Goal: Use online tool/utility: Use online tool/utility

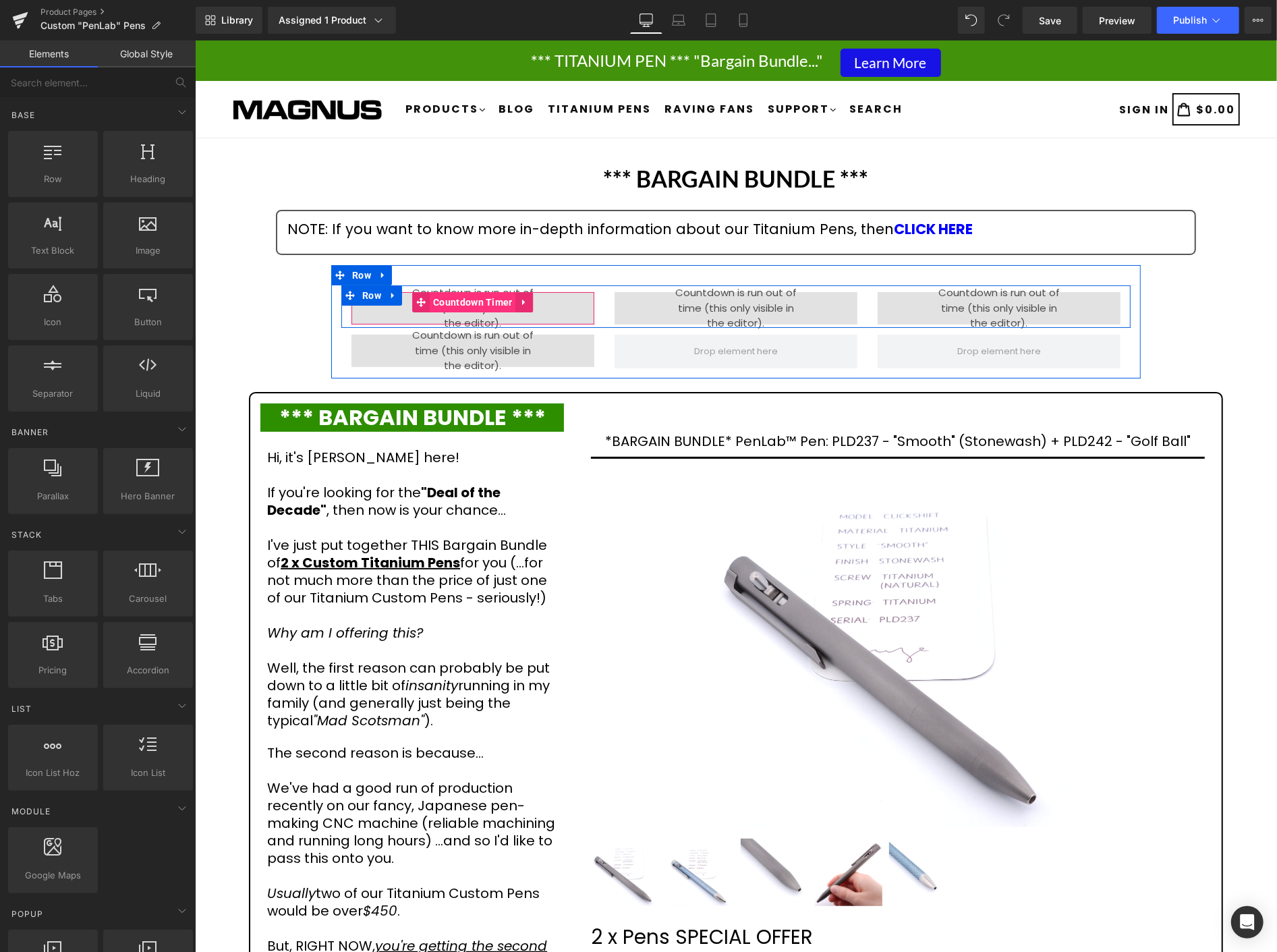
click at [461, 296] on span "Countdown Timer" at bounding box center [472, 301] width 86 height 20
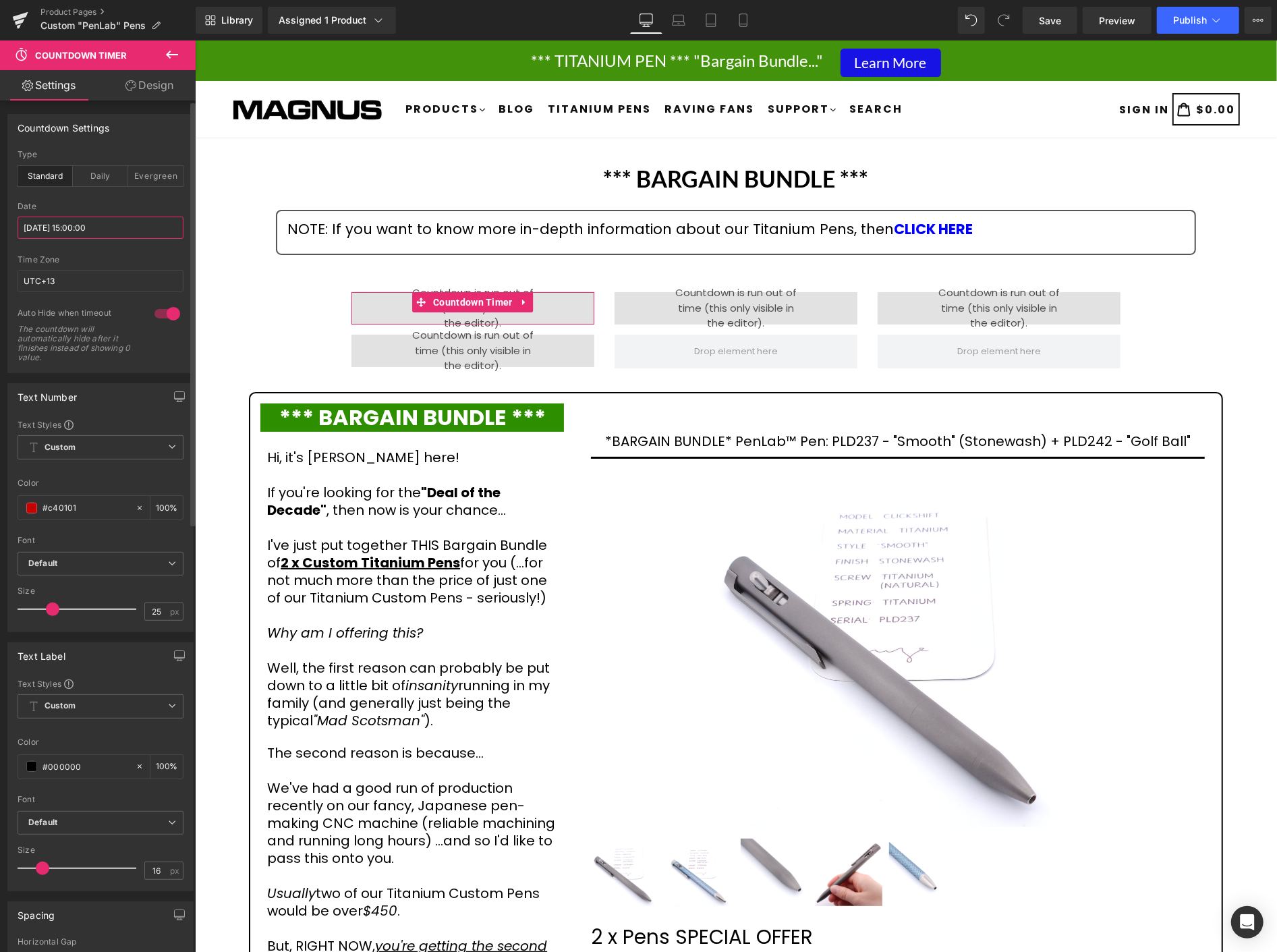
click at [139, 225] on input "[DATE] 15:00:00" at bounding box center [100, 227] width 166 height 22
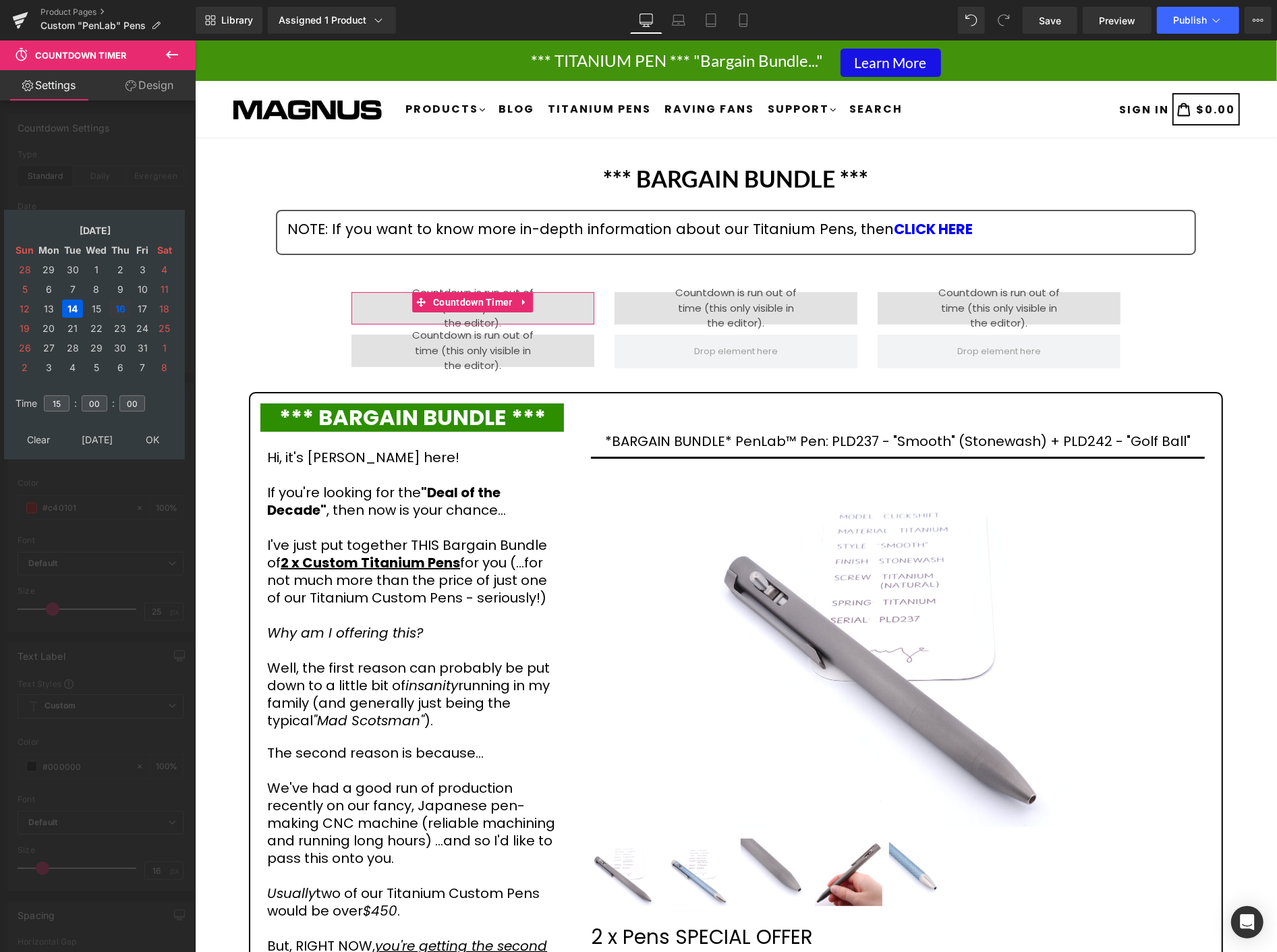
click at [118, 304] on td "16" at bounding box center [120, 309] width 21 height 19
click at [62, 396] on input "15" at bounding box center [57, 403] width 26 height 16
type input "1"
type input "14"
type input "[DATE] 14:00:00"
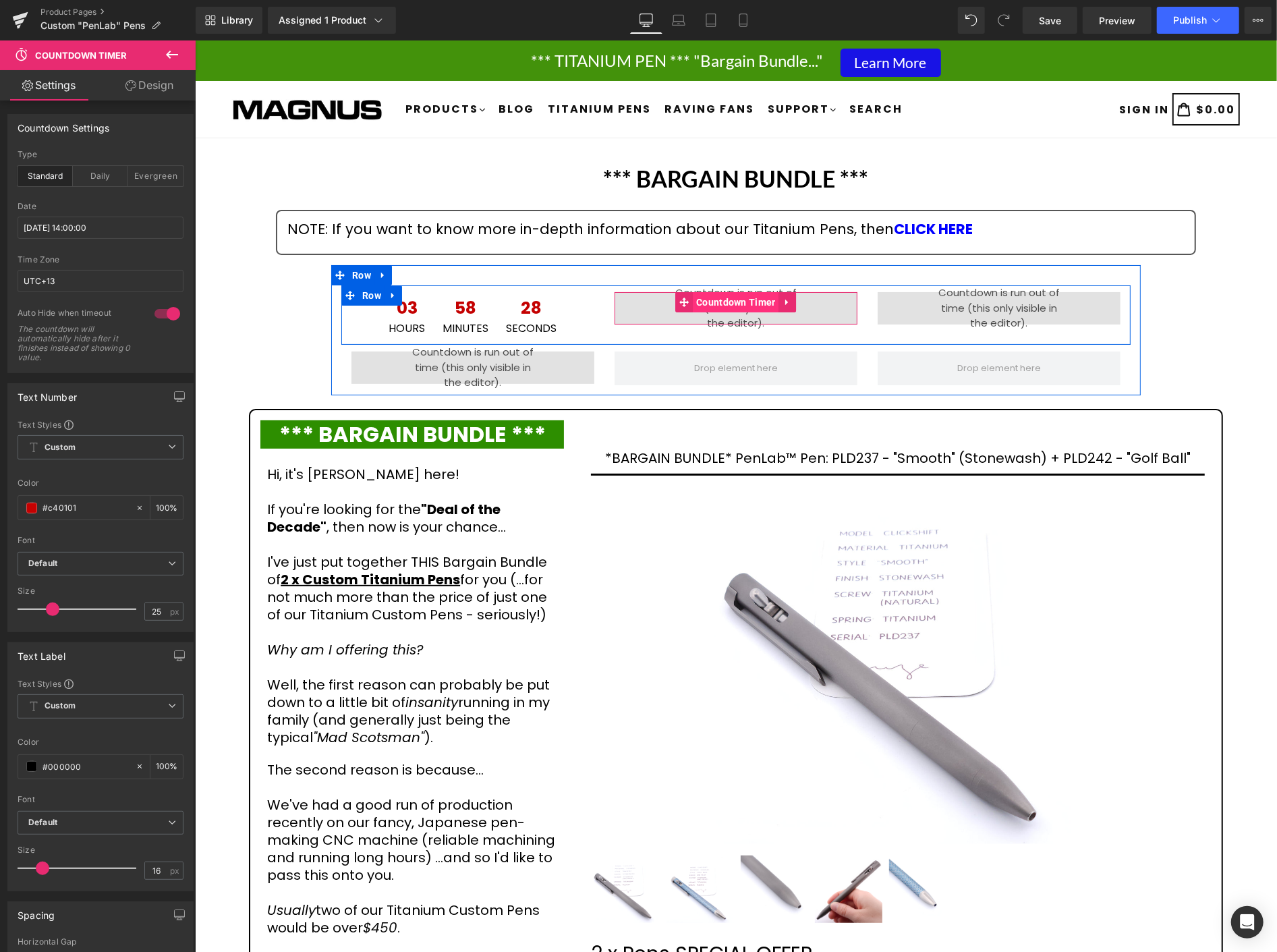
click at [720, 295] on span "Countdown Timer" at bounding box center [735, 301] width 86 height 20
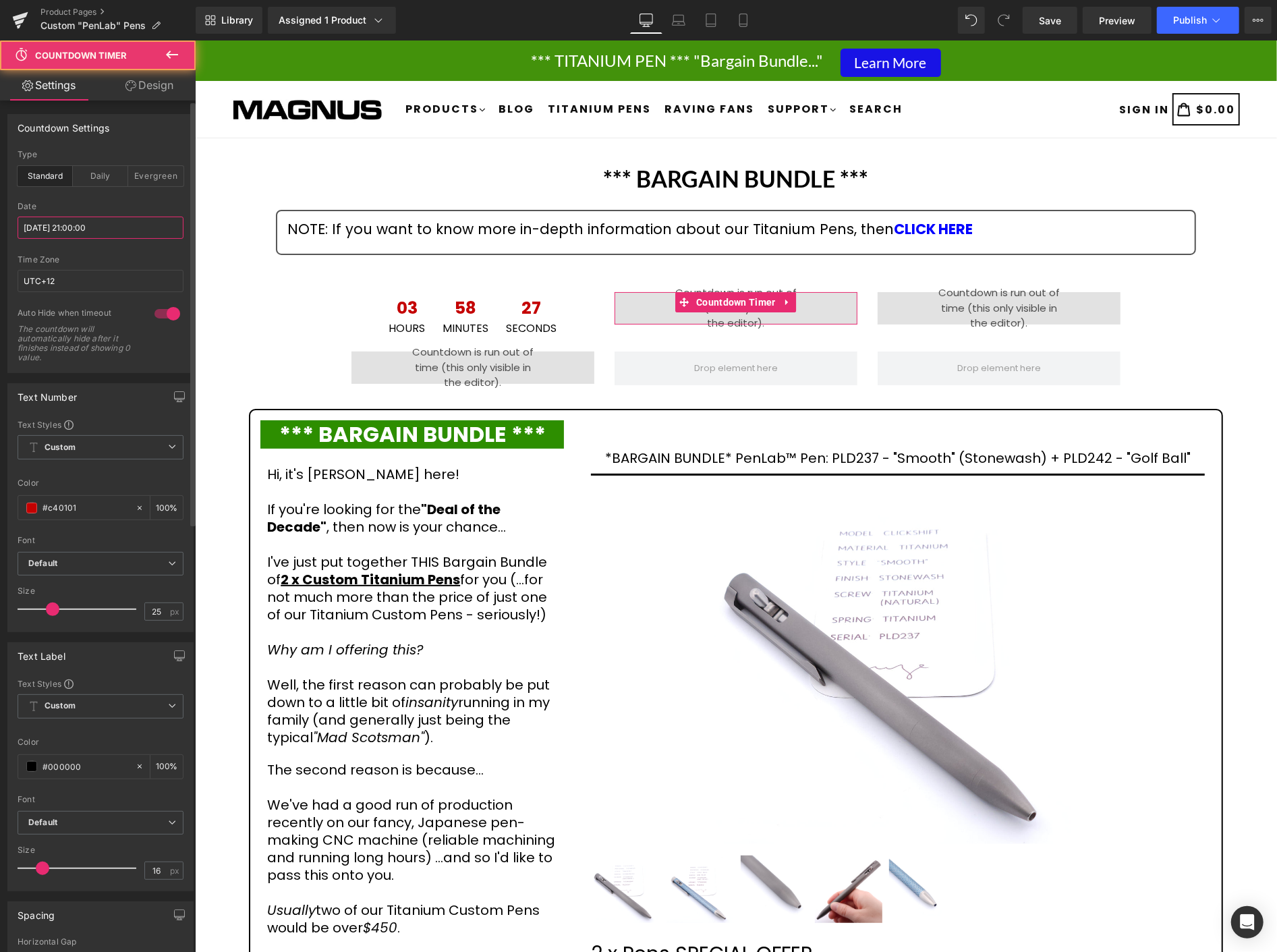
click at [123, 230] on input "[DATE] 21:00:00" at bounding box center [100, 227] width 166 height 22
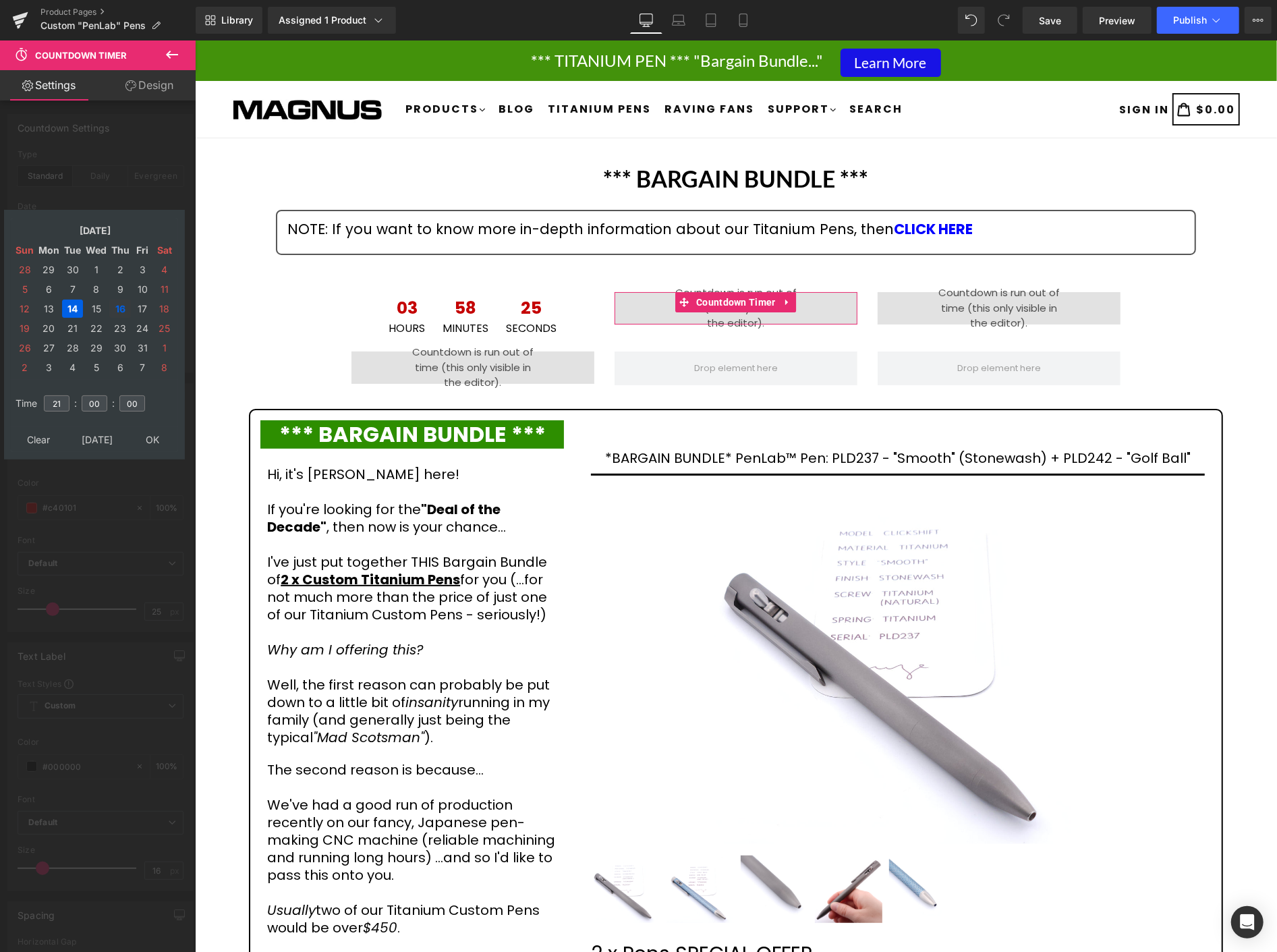
click at [119, 306] on td "16" at bounding box center [120, 309] width 21 height 19
click at [68, 395] on input "21" at bounding box center [57, 403] width 26 height 16
type input "22"
type input "[DATE] 22:00:00"
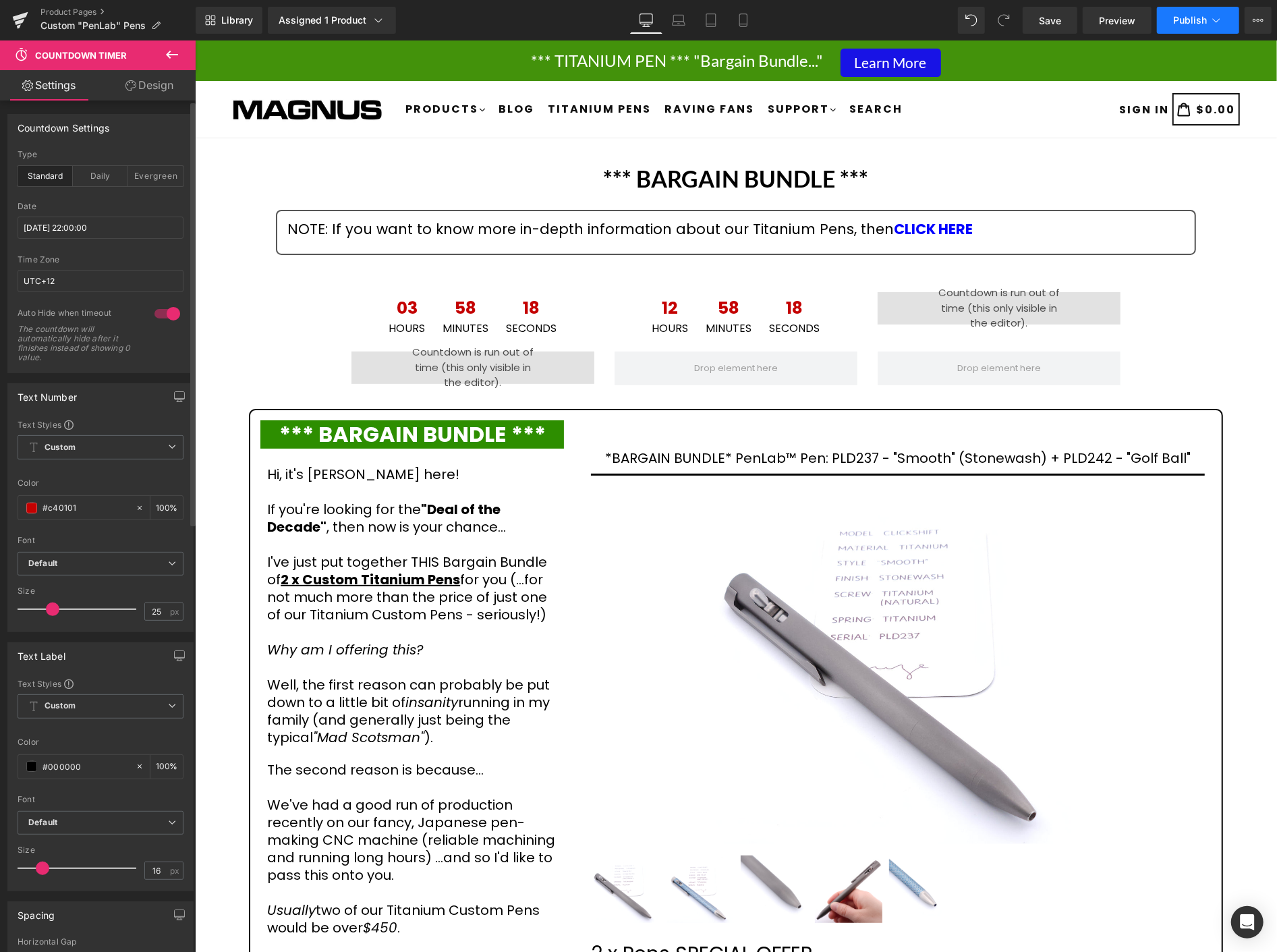
click at [1188, 20] on span "Publish" at bounding box center [1189, 20] width 33 height 11
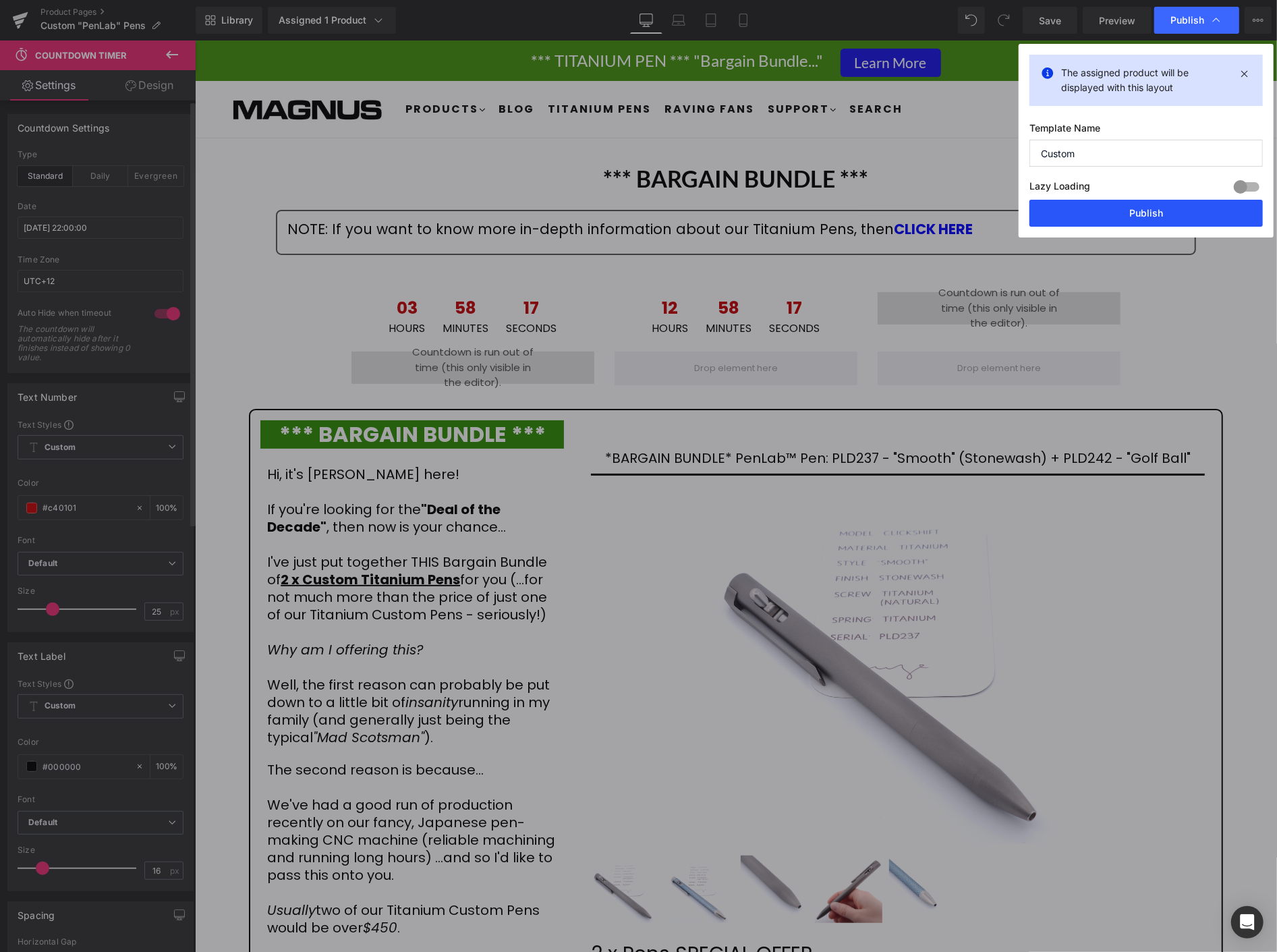
click at [1123, 214] on button "Publish" at bounding box center [1146, 213] width 234 height 27
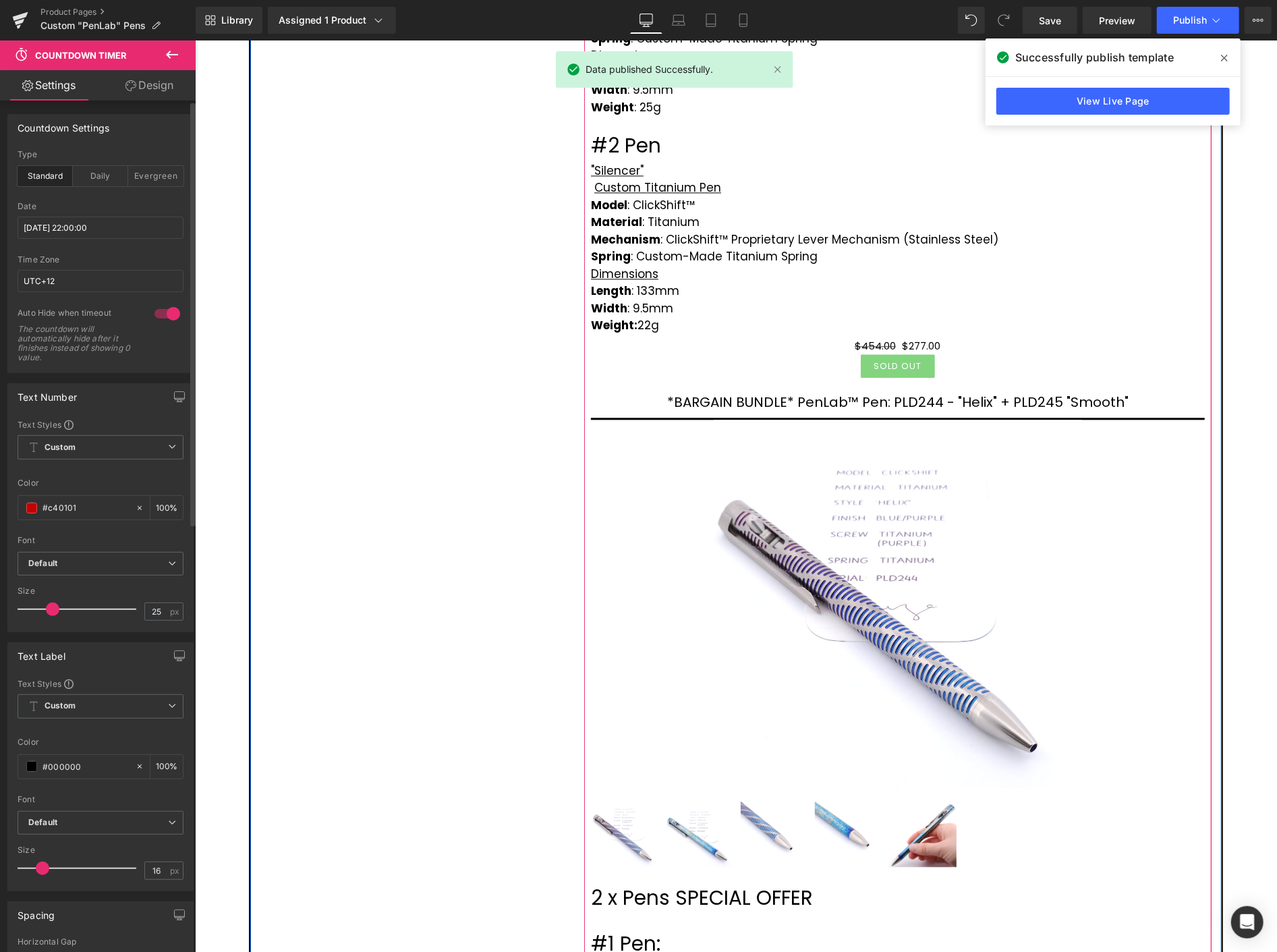
scroll to position [1873, 0]
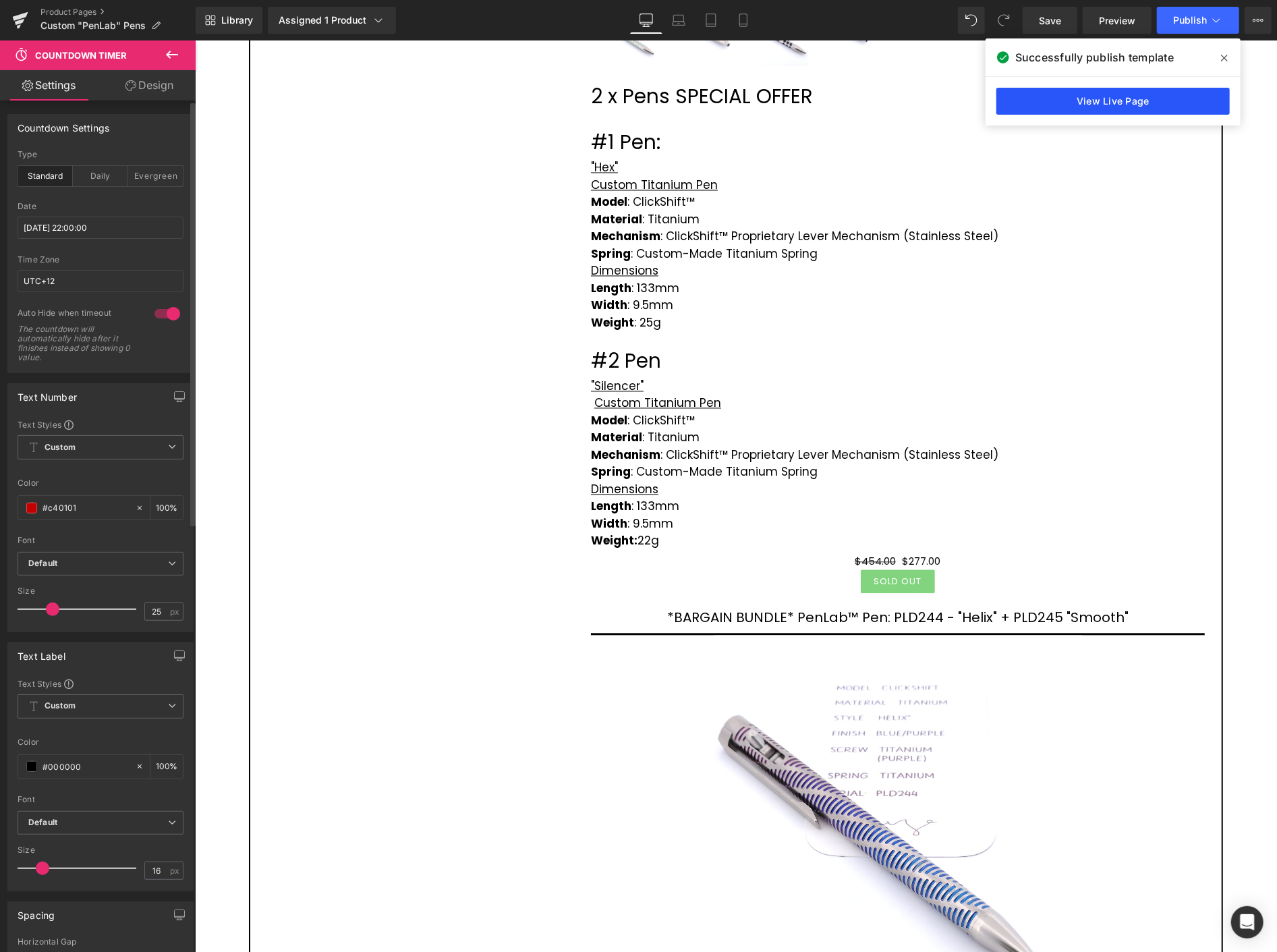
click at [1064, 99] on link "View Live Page" at bounding box center [1113, 101] width 234 height 27
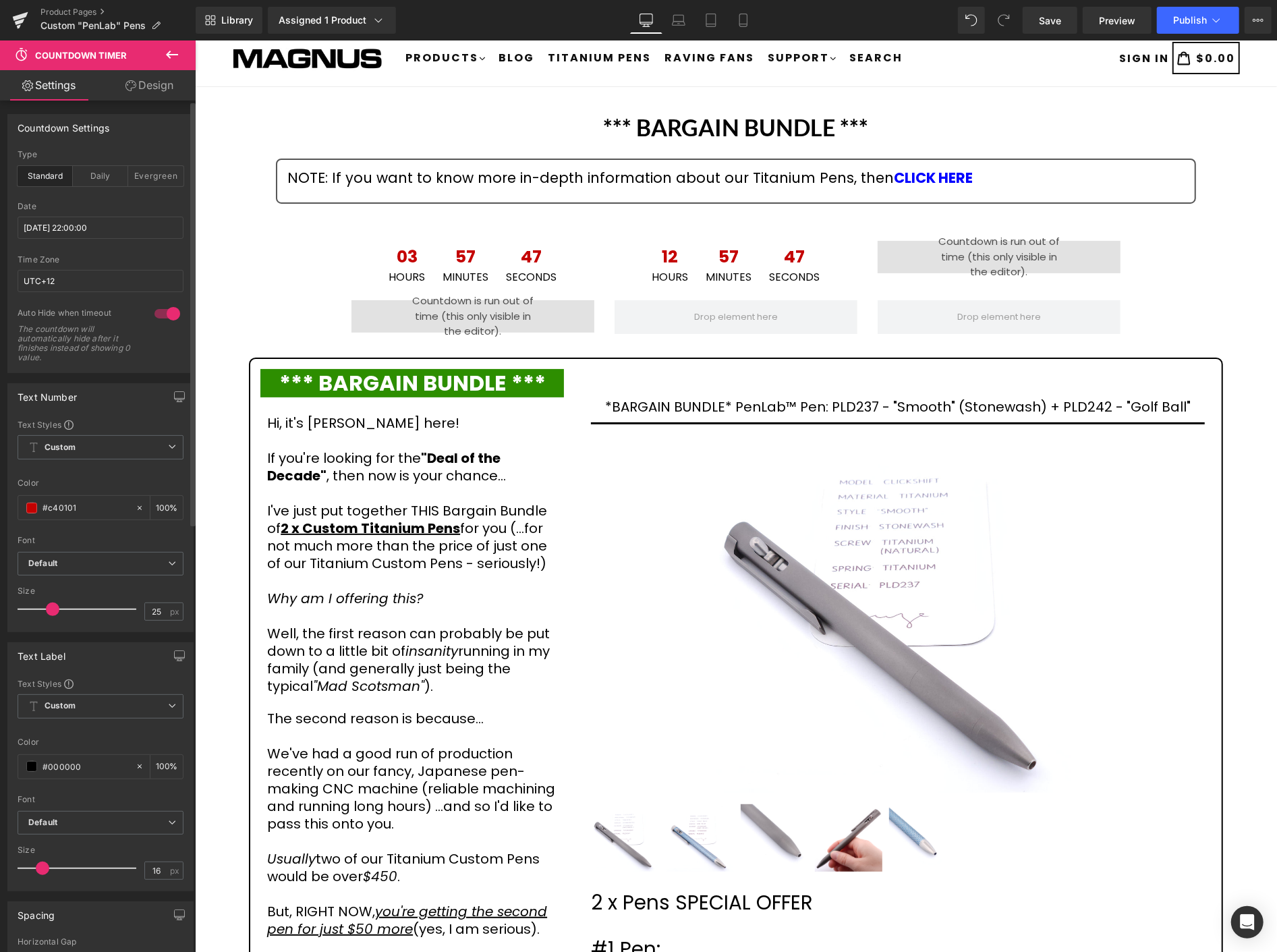
scroll to position [0, 0]
